Goal: Task Accomplishment & Management: Use online tool/utility

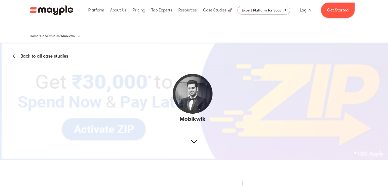
click at [194, 141] on img at bounding box center [194, 101] width 388 height 119
click at [188, 100] on img at bounding box center [194, 101] width 388 height 119
click at [14, 55] on img at bounding box center [14, 56] width 2 height 4
click at [24, 56] on link "Back to all case studies" at bounding box center [44, 56] width 48 height 6
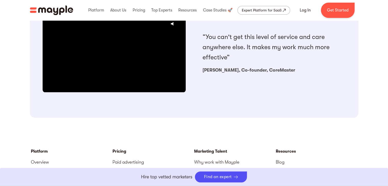
scroll to position [500, 0]
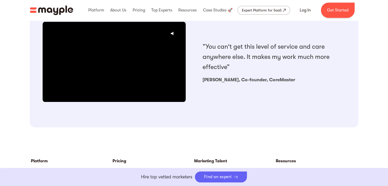
click at [227, 182] on div "Find an expert" at bounding box center [221, 177] width 52 height 11
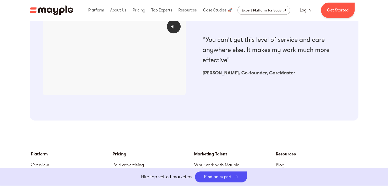
scroll to position [500, 0]
